Goal: Task Accomplishment & Management: Manage account settings

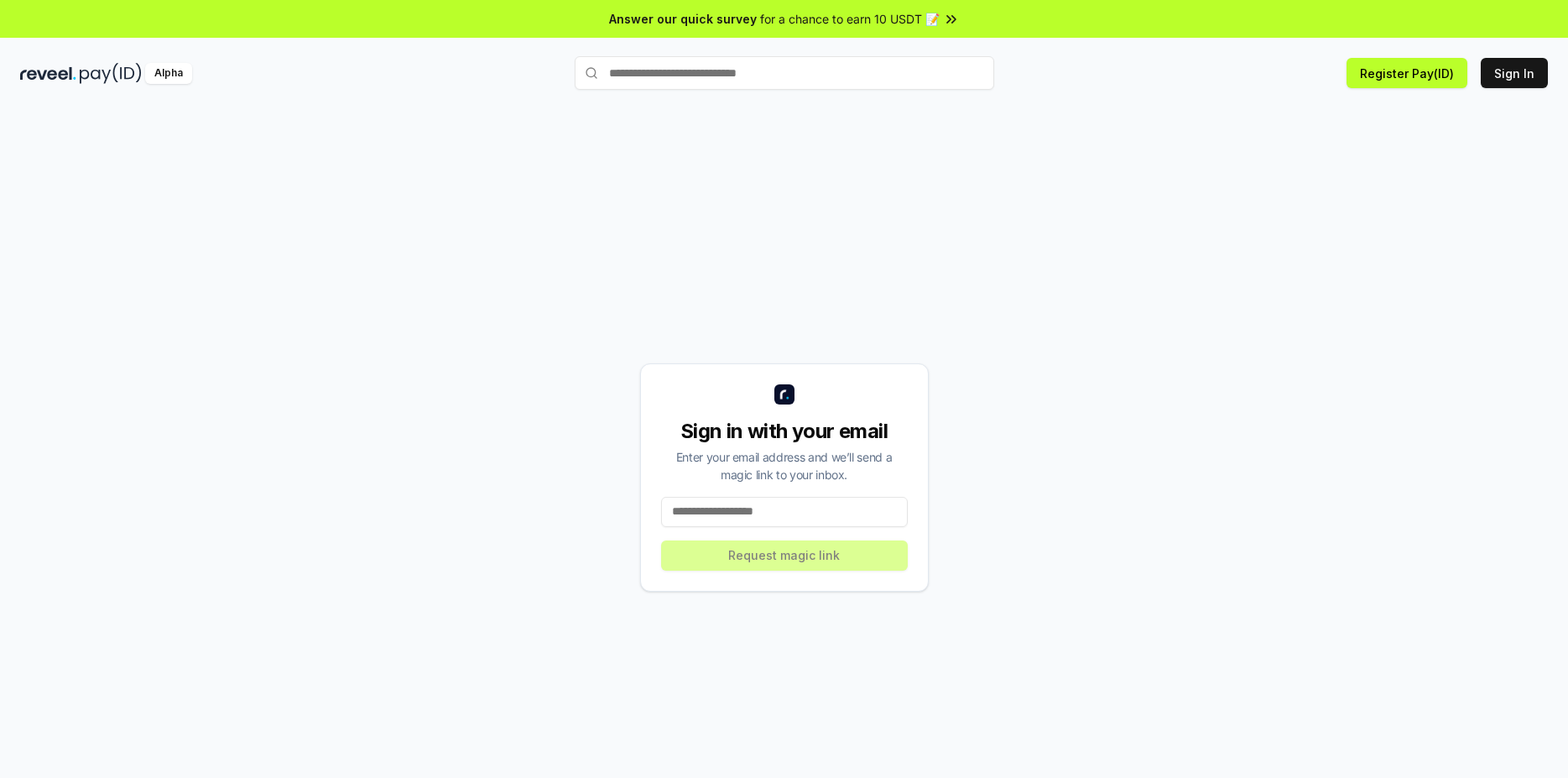
click at [779, 509] on input at bounding box center [784, 511] width 247 height 30
type input "**********"
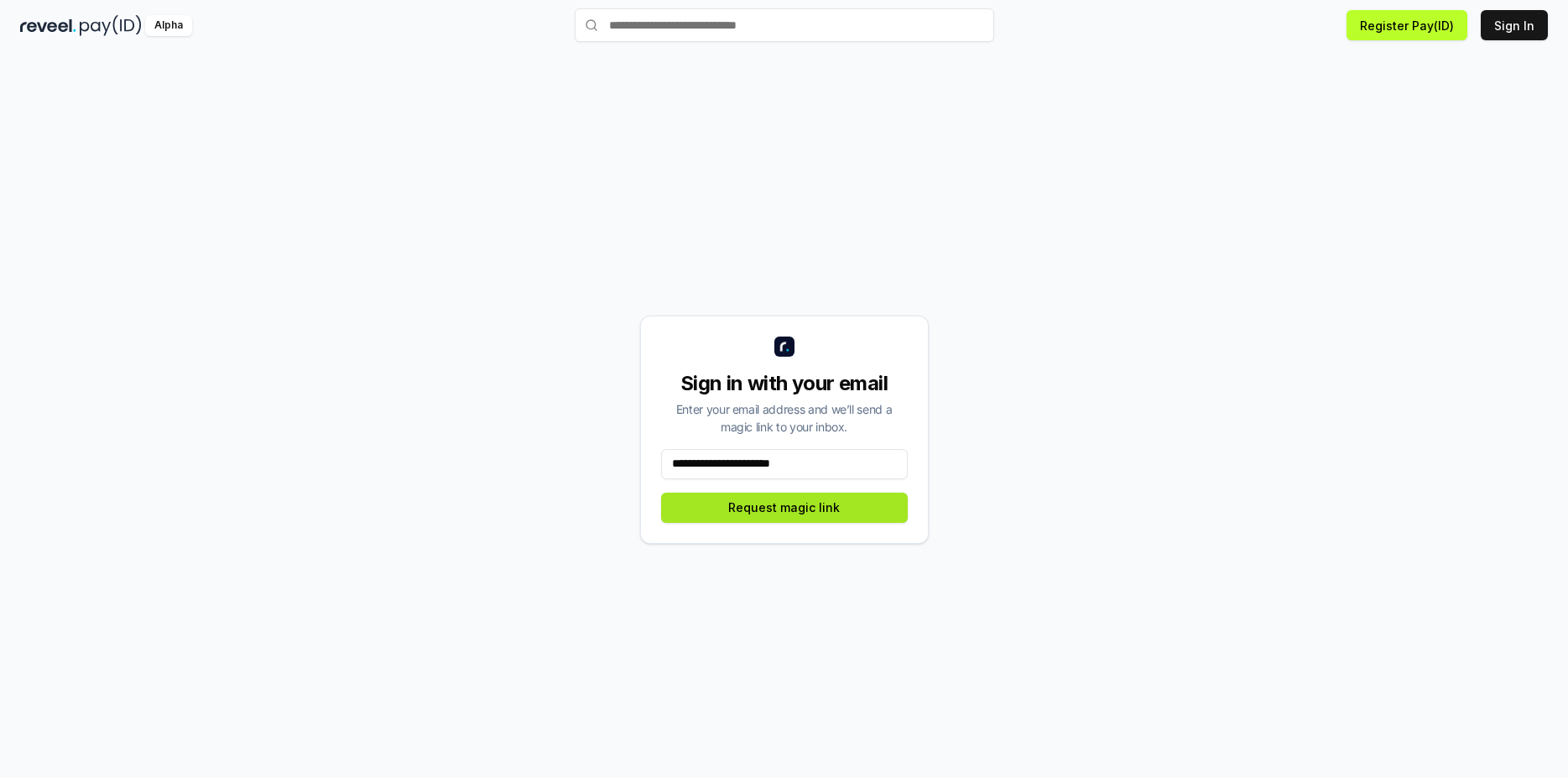
drag, startPoint x: 893, startPoint y: 460, endPoint x: 825, endPoint y: 513, distance: 86.2
click at [778, 509] on button "Request magic link" at bounding box center [784, 508] width 247 height 30
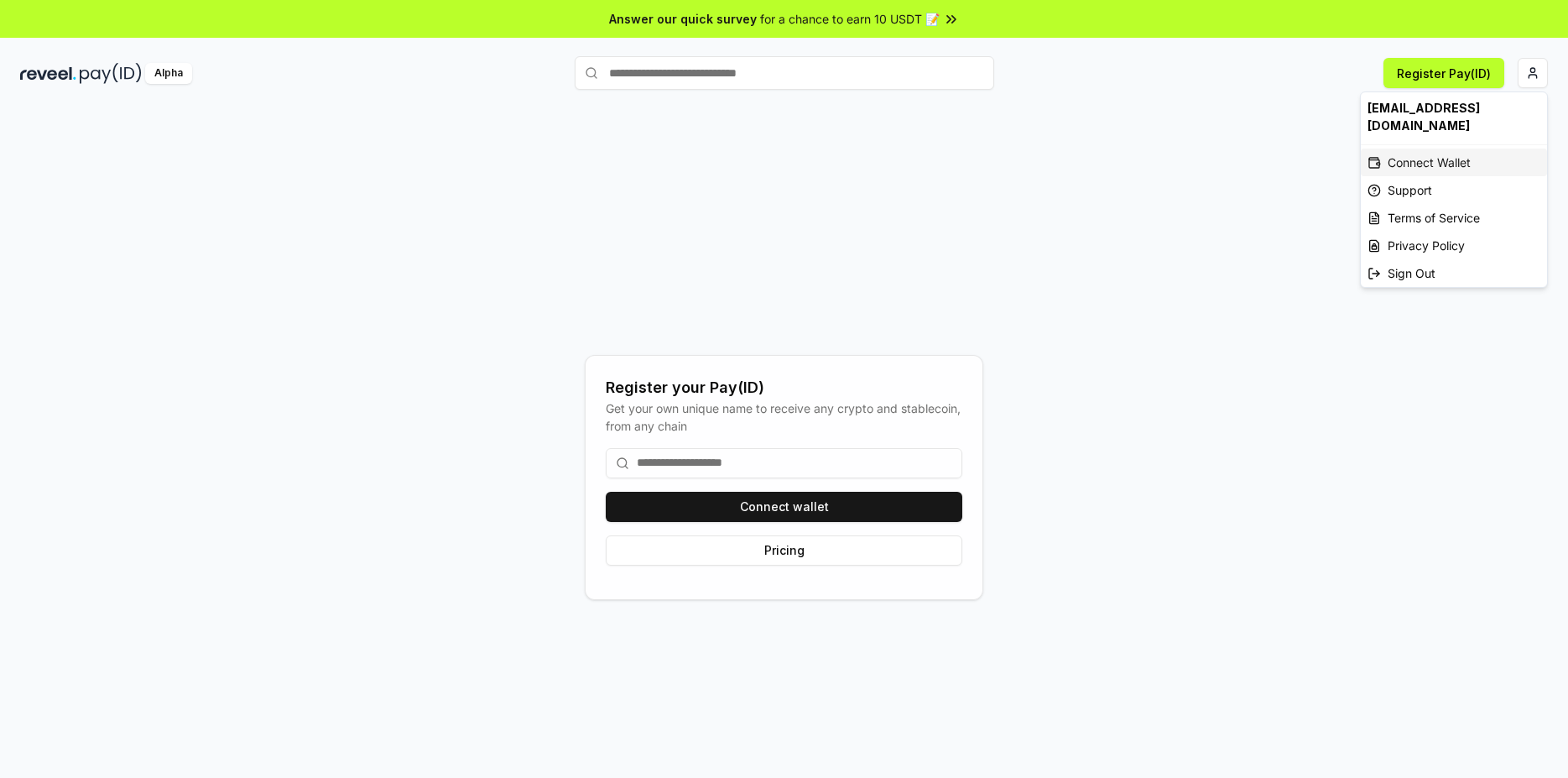
click at [1438, 148] on div "Connect Wallet" at bounding box center [1454, 162] width 186 height 28
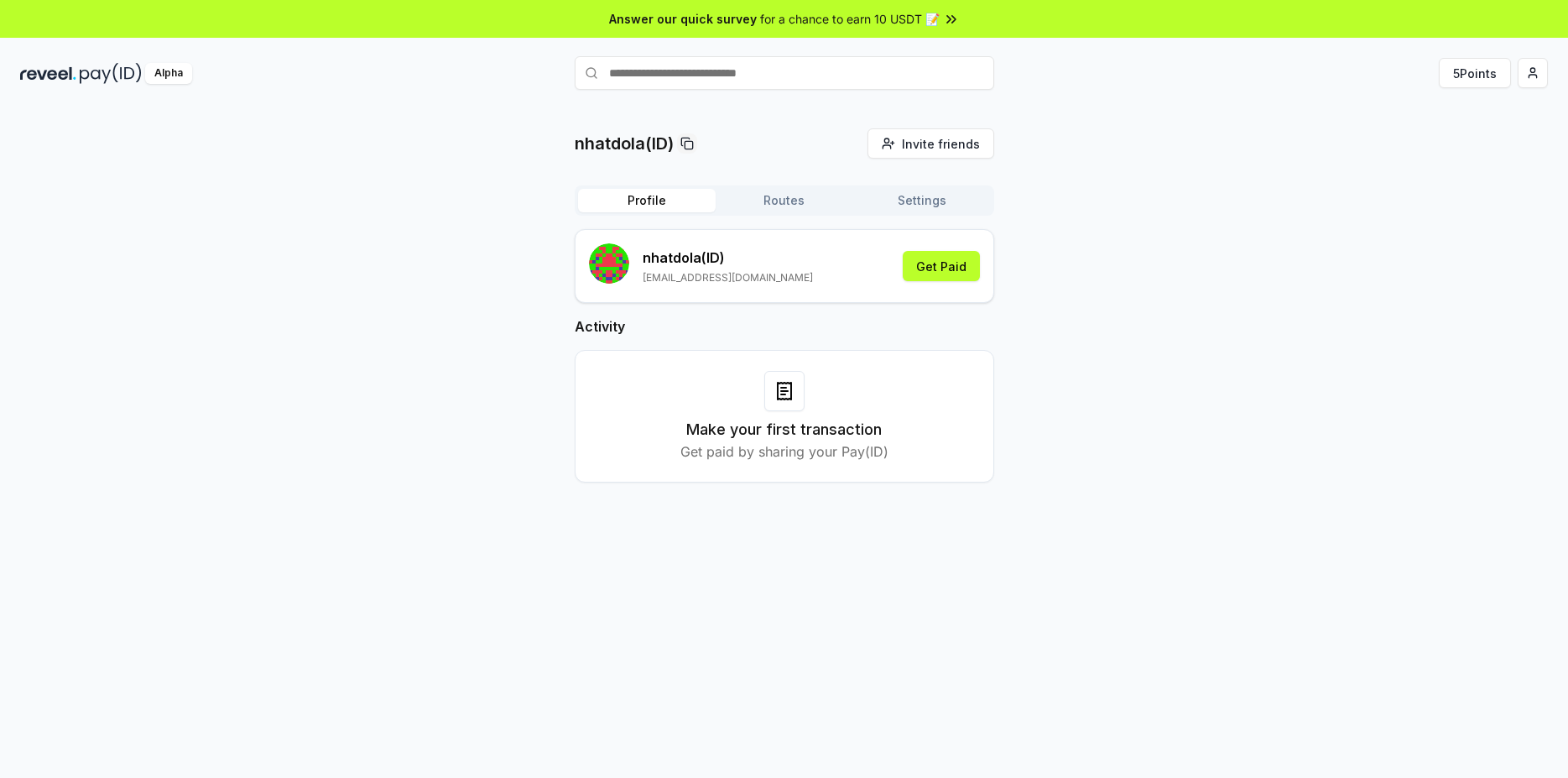
click at [1112, 201] on div "nhatdola(ID) Invite friends Invite Profile Routes Settings nhatdola (ID) zhoang…" at bounding box center [784, 318] width 1528 height 381
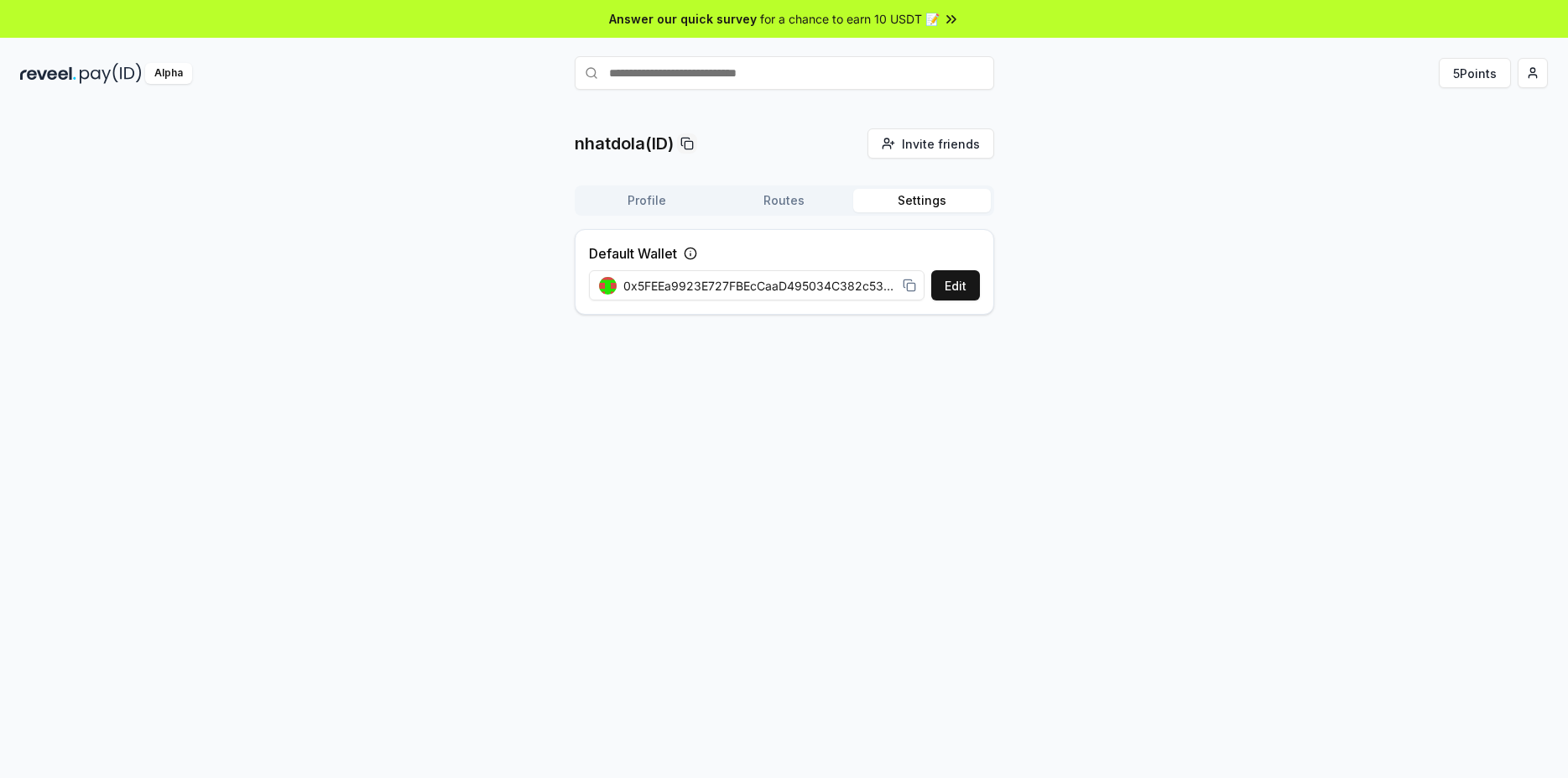
click at [913, 198] on button "Settings" at bounding box center [922, 201] width 137 height 24
click at [789, 202] on button "Routes" at bounding box center [785, 201] width 137 height 24
click at [884, 190] on button "Settings" at bounding box center [922, 201] width 137 height 24
click at [779, 287] on span "0x5FEEa9923E727FBEcCaaD495034C382c533706c4" at bounding box center [760, 285] width 273 height 17
click at [951, 289] on button "Edit" at bounding box center [956, 285] width 49 height 30
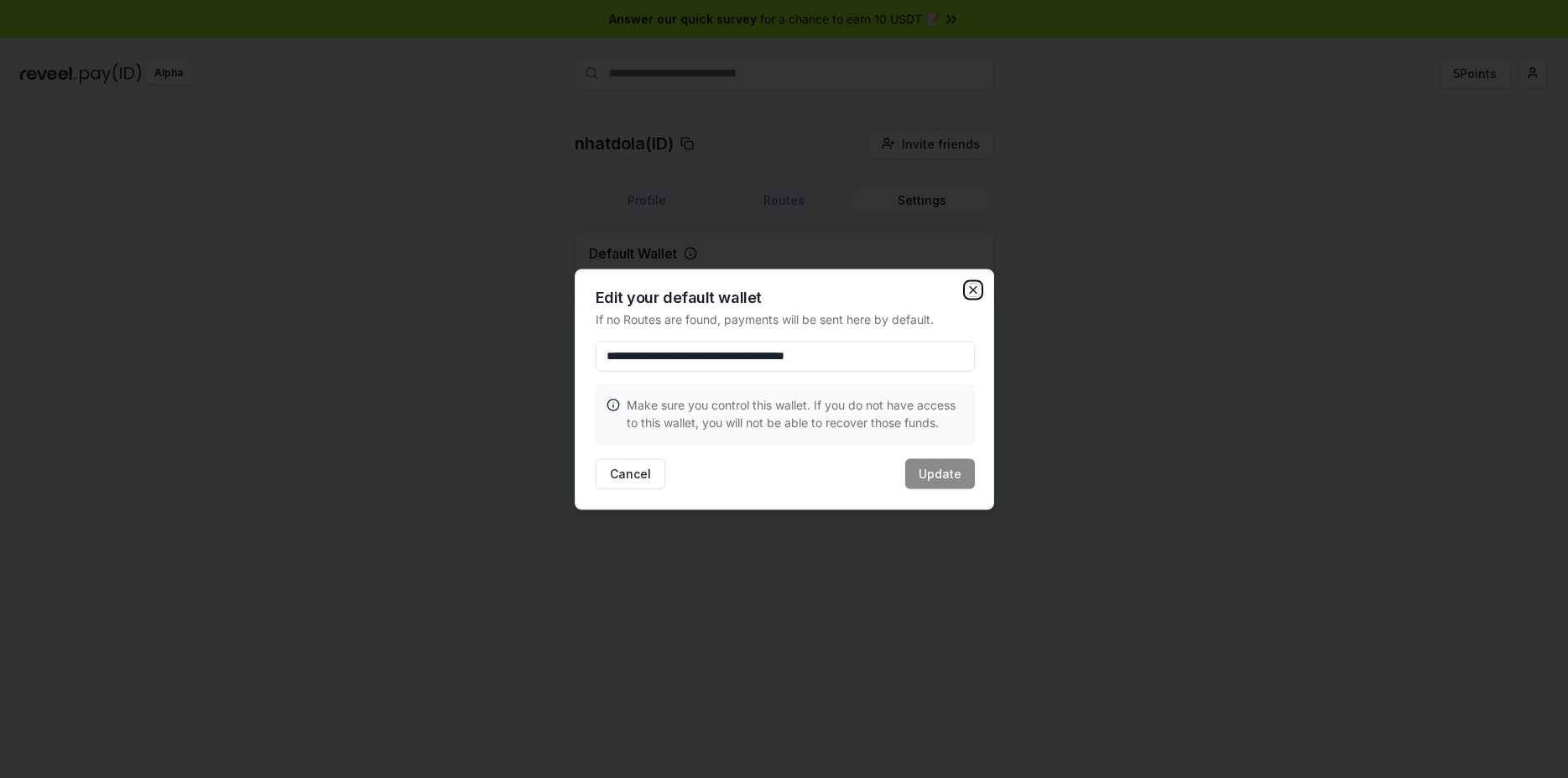
click at [971, 286] on icon "button" at bounding box center [973, 289] width 14 height 14
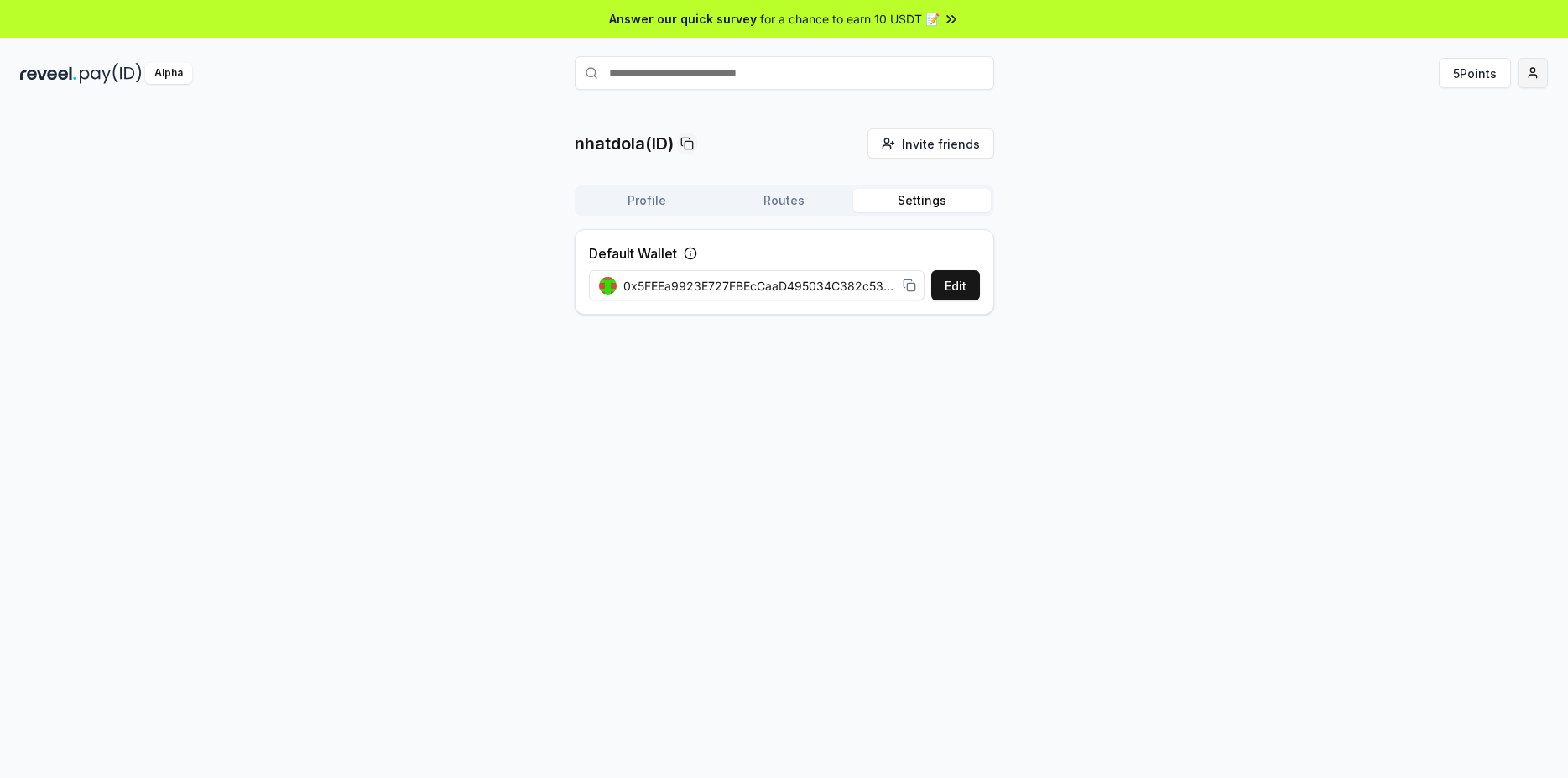
click at [1532, 81] on html "Answer our quick survey for a chance to earn 10 USDT 📝 Alpha 5 Points nhatdola(…" at bounding box center [784, 389] width 1568 height 778
click at [1488, 166] on div "Connect Wallet" at bounding box center [1454, 172] width 186 height 28
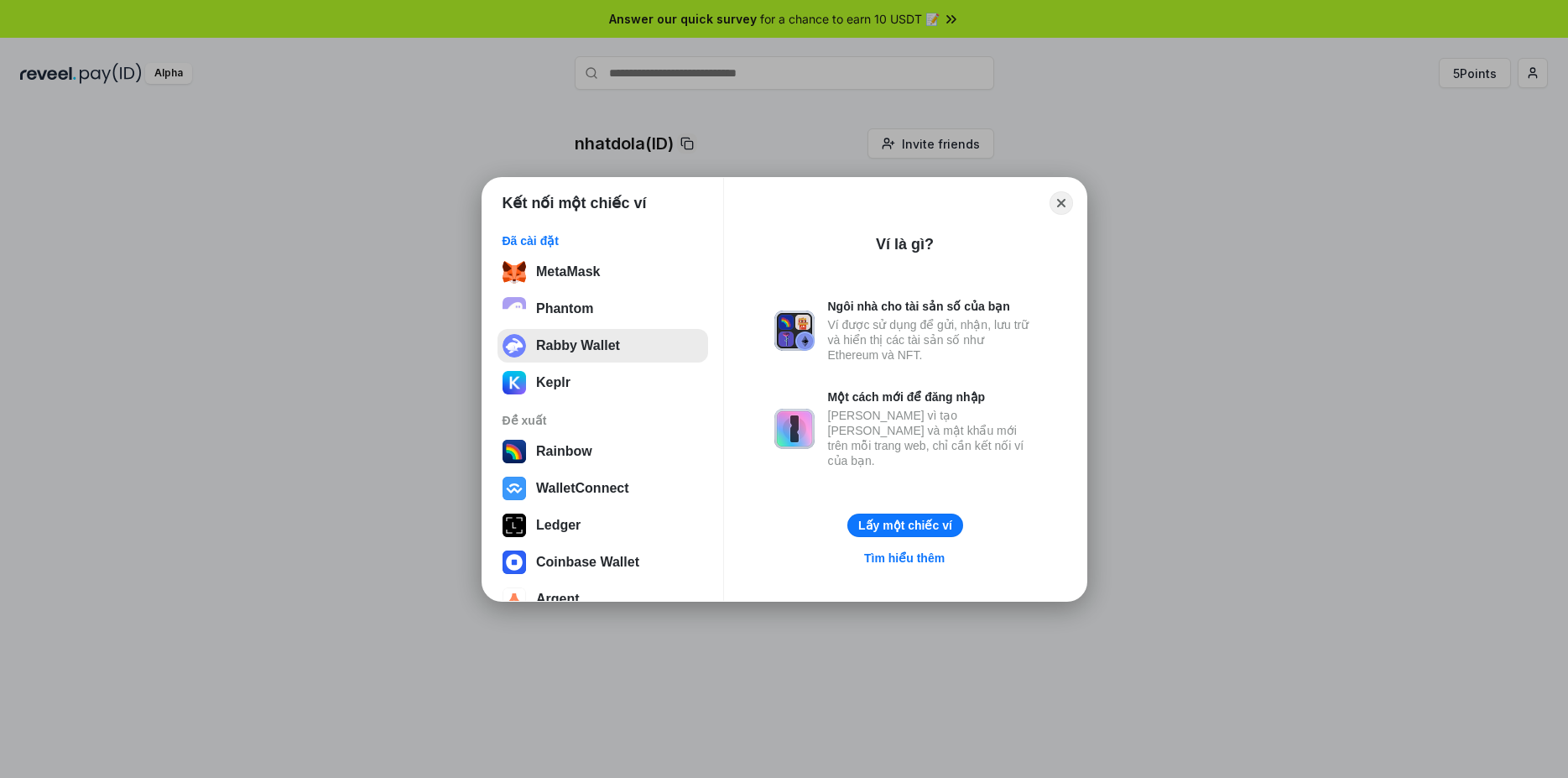
click at [619, 335] on button "Rabby Wallet" at bounding box center [602, 346] width 211 height 33
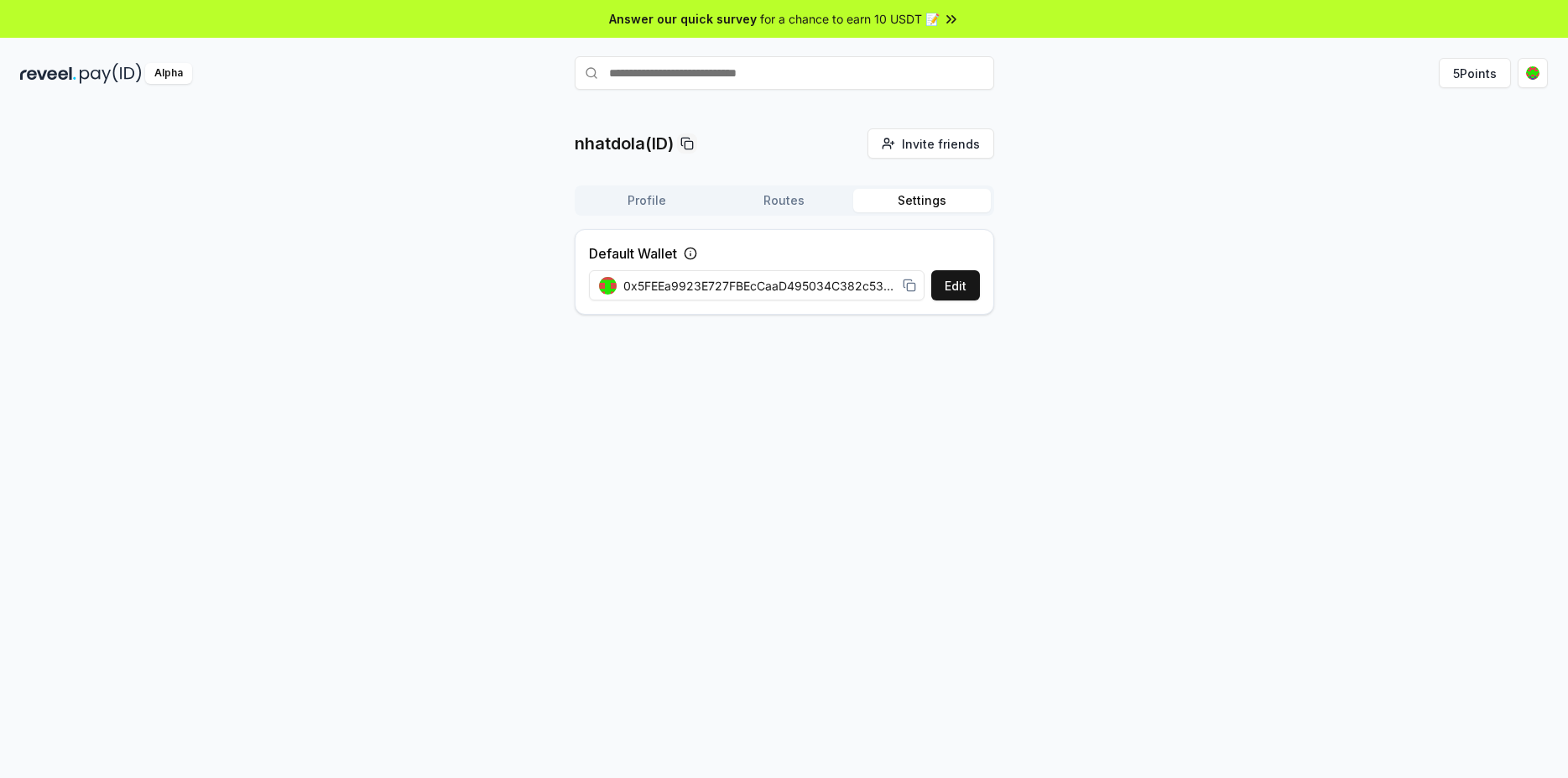
click at [791, 288] on span "0x5FEEa9923E727FBEcCaaD495034C382c533706c4" at bounding box center [760, 285] width 273 height 17
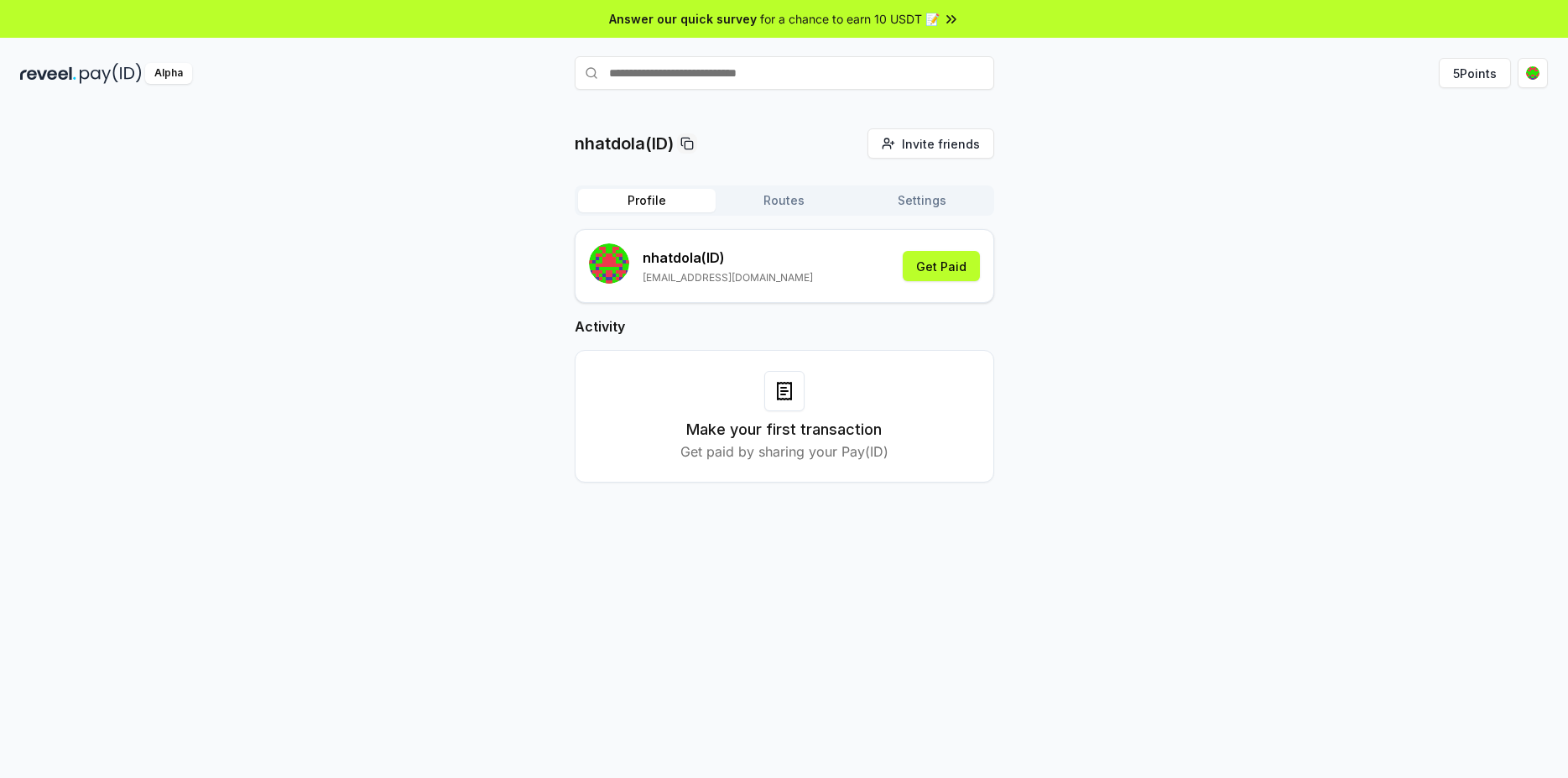
click at [644, 201] on button "Profile" at bounding box center [647, 201] width 137 height 24
click at [1469, 80] on button "5 Points" at bounding box center [1475, 72] width 72 height 30
click at [941, 266] on button "Get Paid" at bounding box center [940, 265] width 77 height 30
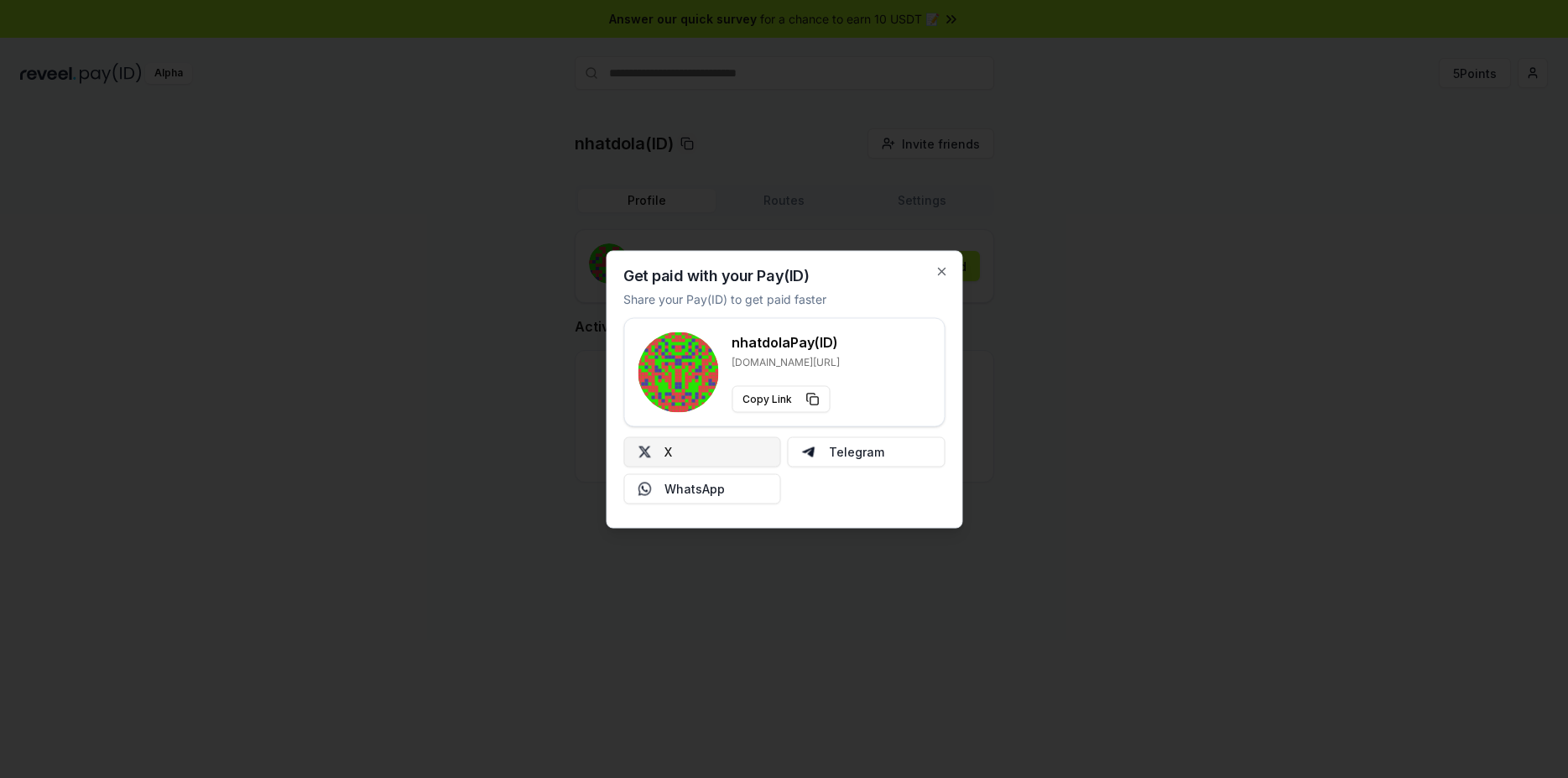
click at [711, 450] on button "X" at bounding box center [702, 451] width 157 height 30
click at [947, 263] on div "Get paid with your Pay(ID) Share your Pay(ID) to get paid faster nhatdola Pay(I…" at bounding box center [784, 389] width 356 height 278
click at [945, 271] on icon "button" at bounding box center [941, 270] width 14 height 14
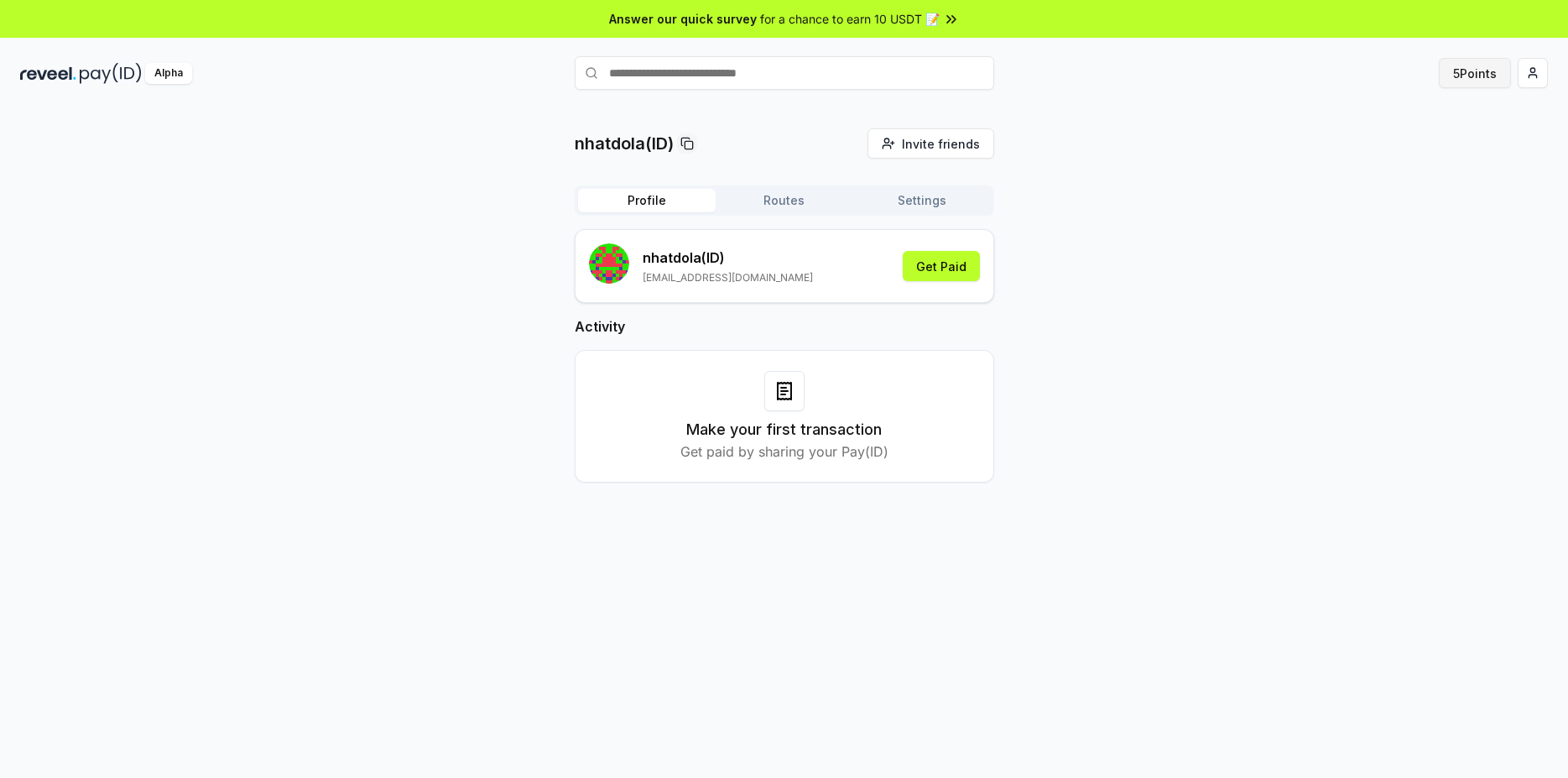
click at [1463, 76] on button "5 Points" at bounding box center [1475, 72] width 72 height 30
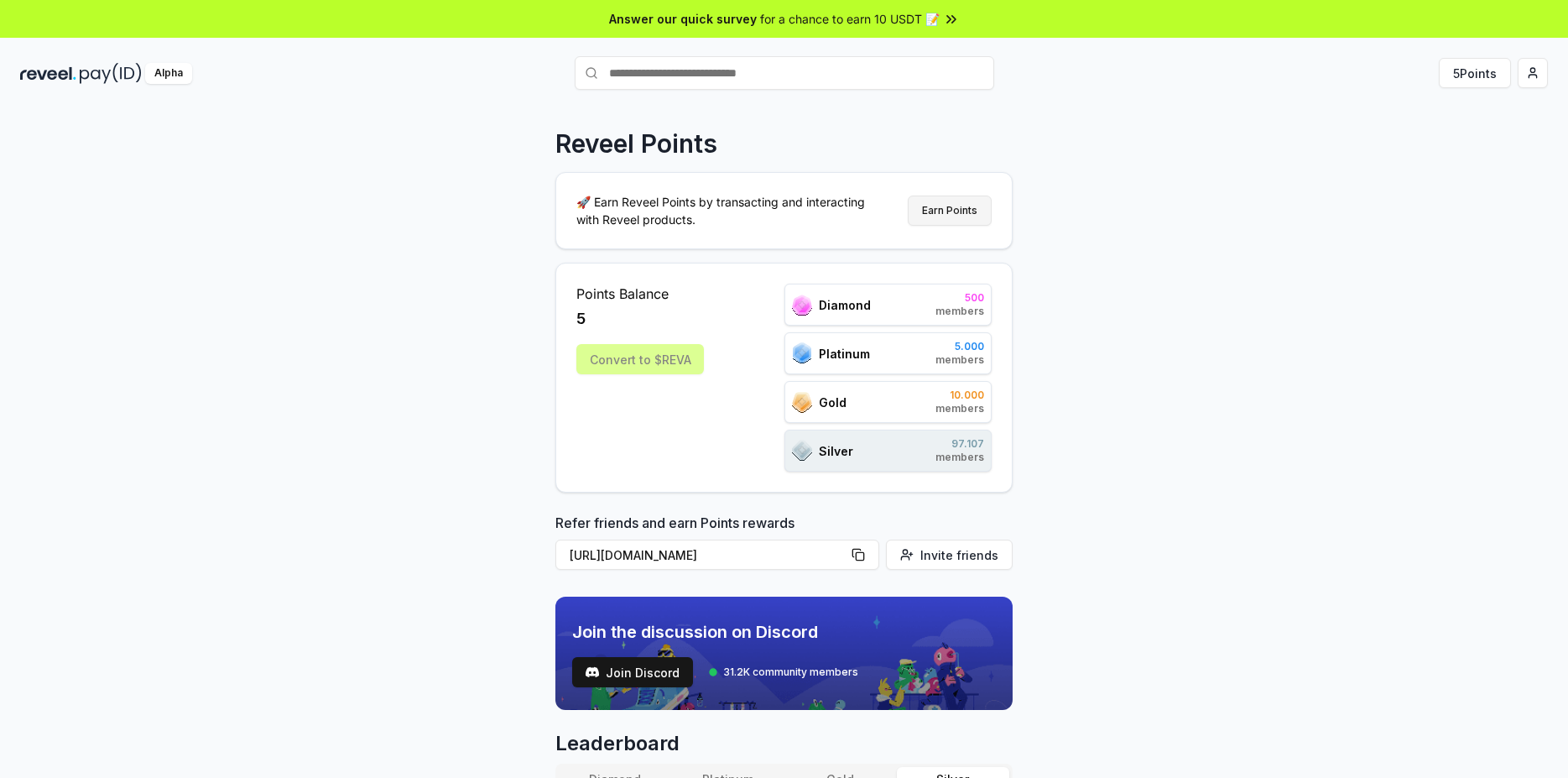
click at [949, 209] on button "Earn Points" at bounding box center [949, 210] width 84 height 30
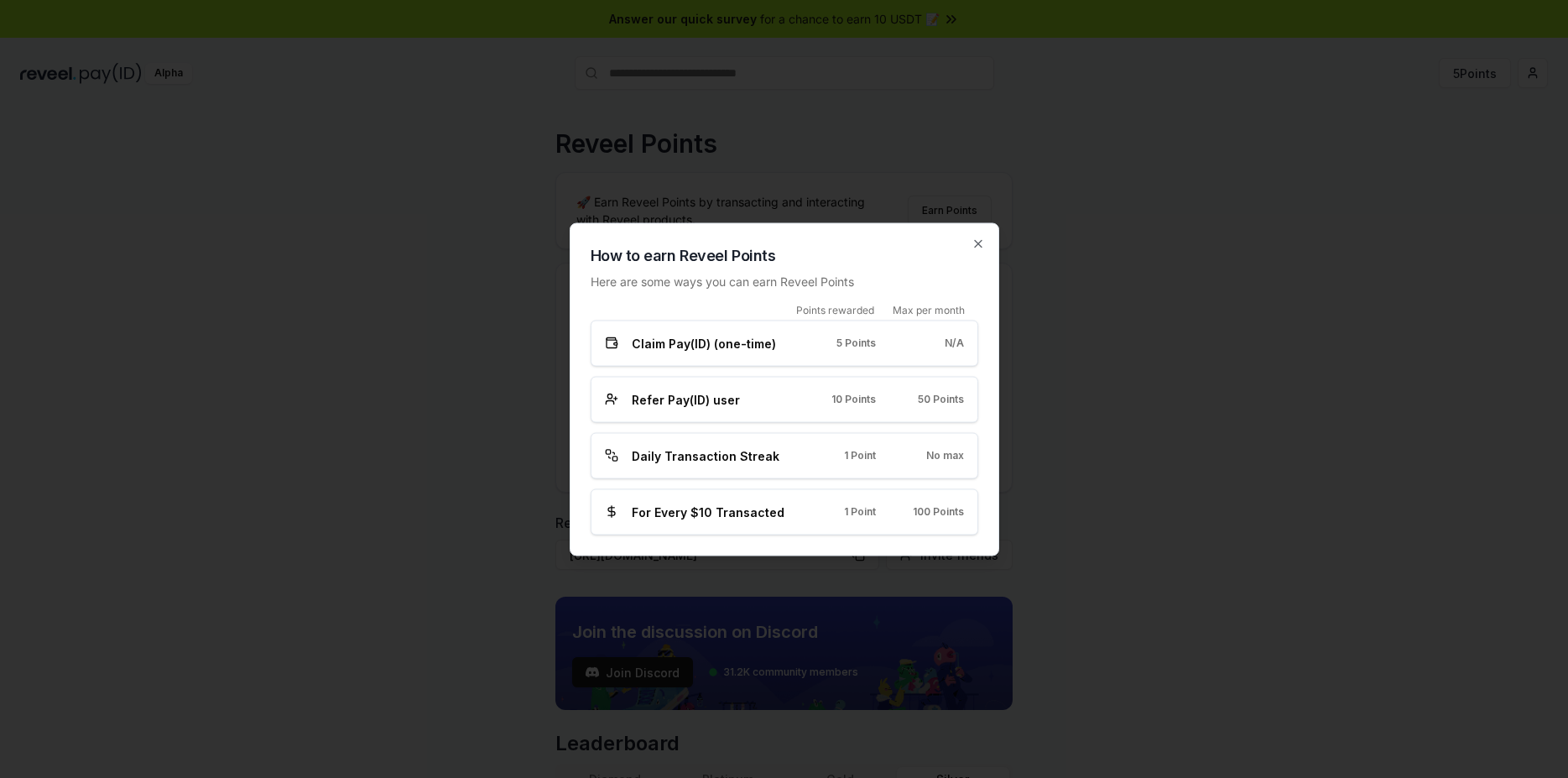
click at [740, 350] on span "Claim Pay(ID) (one-time)" at bounding box center [704, 342] width 145 height 17
click at [978, 243] on icon "button" at bounding box center [978, 243] width 14 height 14
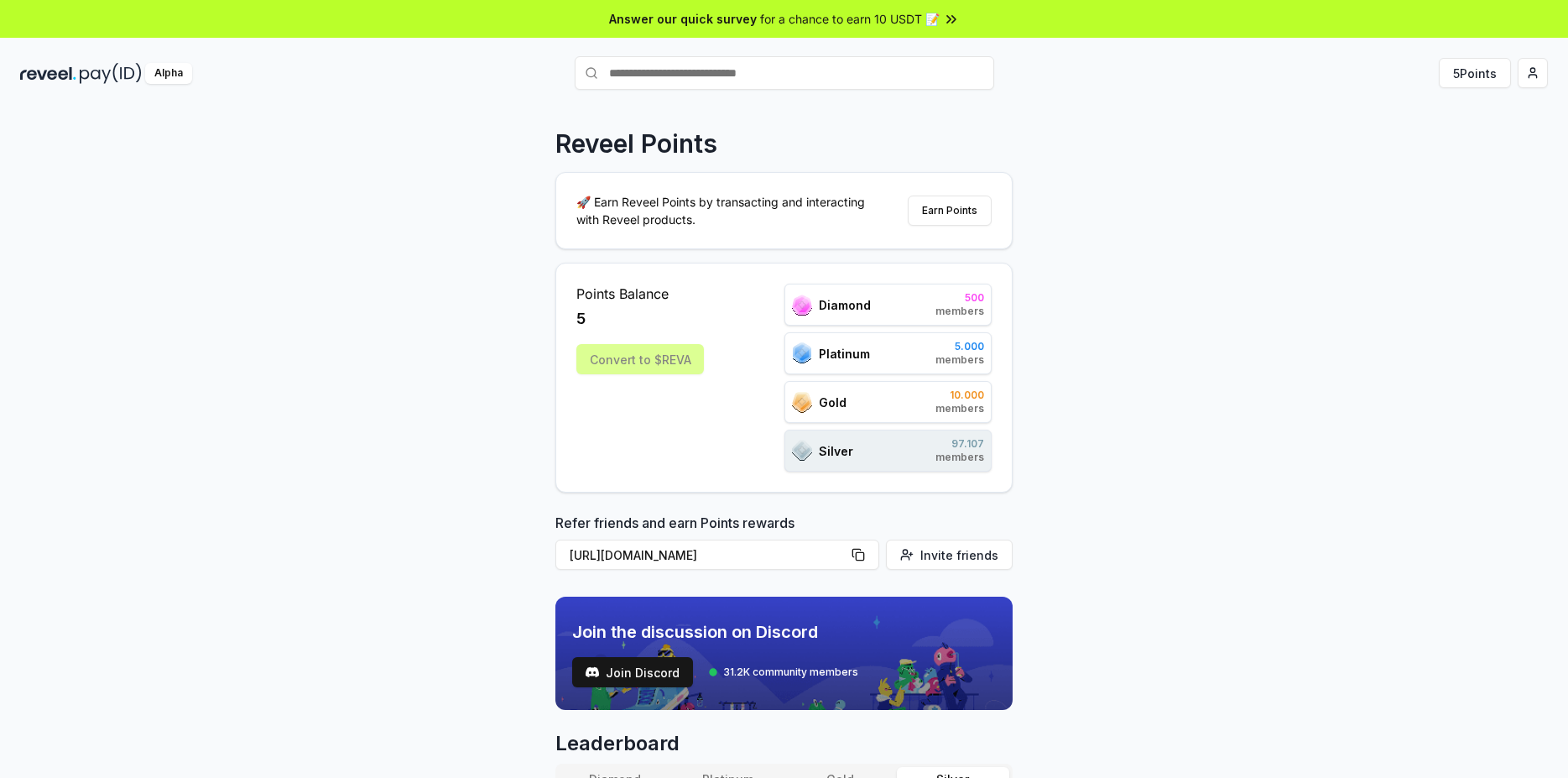
click at [883, 310] on div "Diamond 500 members" at bounding box center [889, 305] width 208 height 42
click at [895, 344] on div "Platinum 5.000 members" at bounding box center [889, 353] width 208 height 42
click at [656, 362] on div "Convert to $REVA" at bounding box center [639, 358] width 128 height 30
click at [948, 22] on icon at bounding box center [949, 18] width 4 height 6
click at [958, 201] on button "Earn Points" at bounding box center [949, 210] width 84 height 30
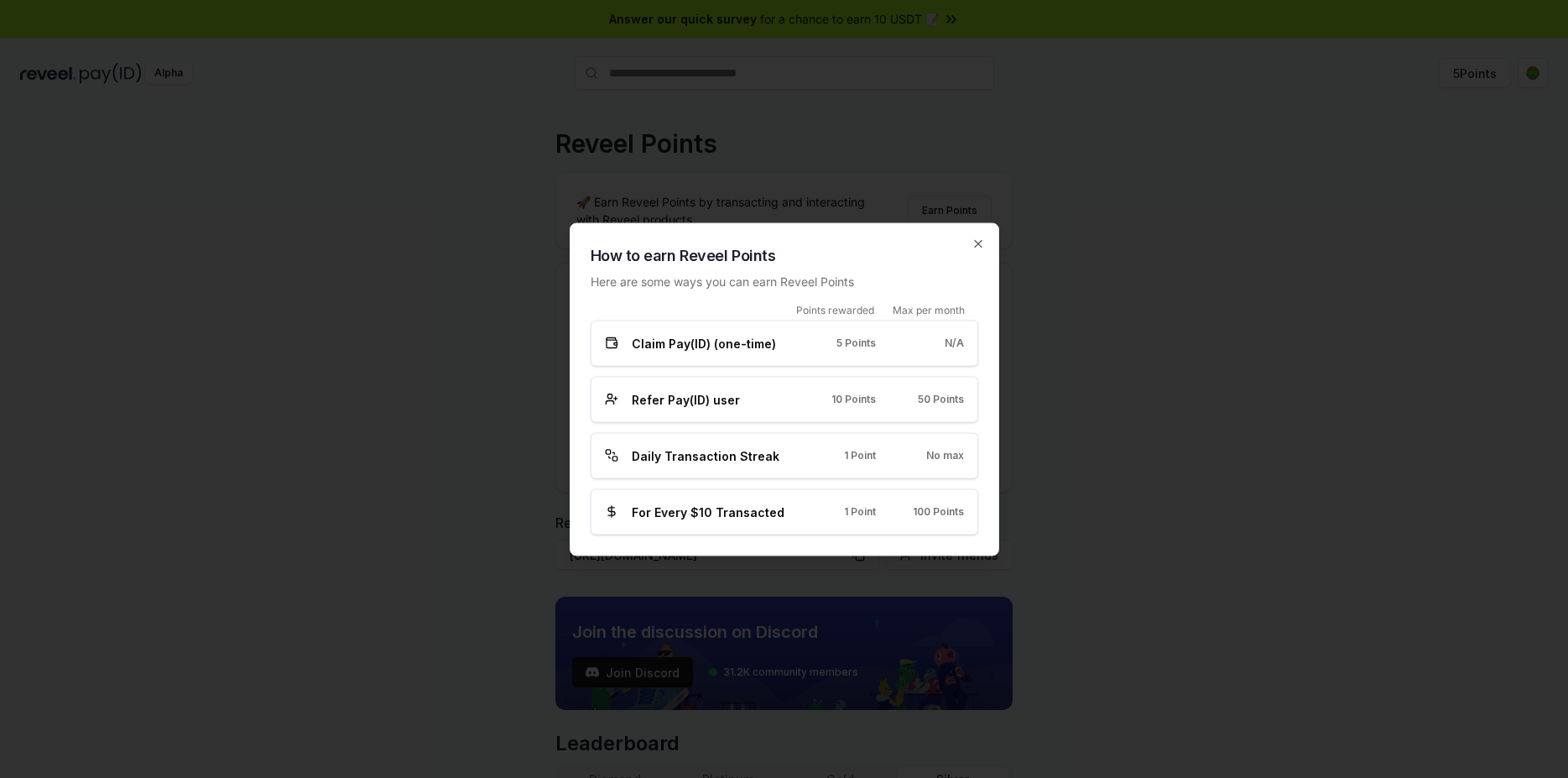
click at [755, 453] on span "Daily Transaction Streak" at bounding box center [705, 455] width 147 height 17
click at [985, 240] on div "How to earn Reveel Points Here are some ways you can earn Reveel Points Points …" at bounding box center [784, 389] width 430 height 333
click at [978, 247] on icon "button" at bounding box center [978, 243] width 14 height 14
